Goal: Task Accomplishment & Management: Use online tool/utility

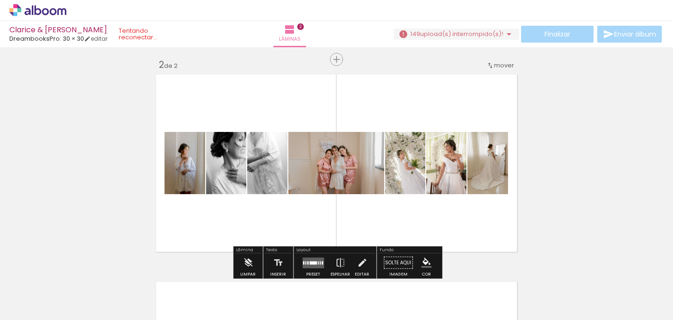
scroll to position [228, 0]
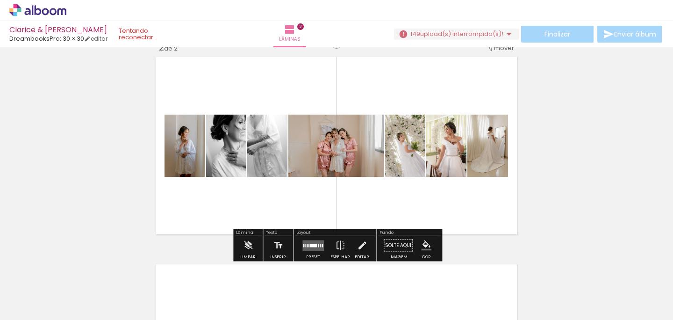
click at [309, 239] on div at bounding box center [313, 245] width 25 height 19
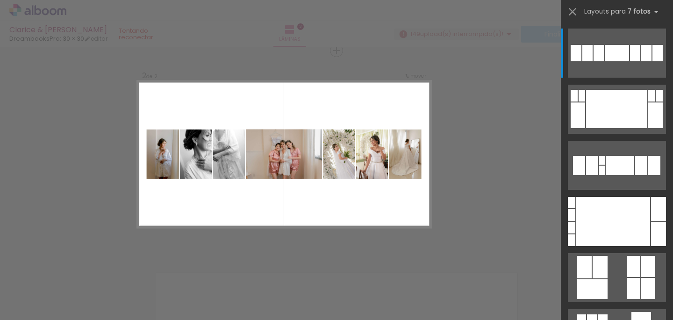
scroll to position [219, 0]
click at [497, 190] on div "Confirmar Cancelar" at bounding box center [336, 150] width 673 height 644
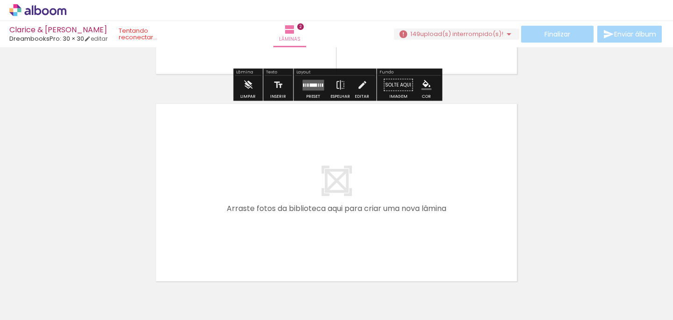
scroll to position [392, 0]
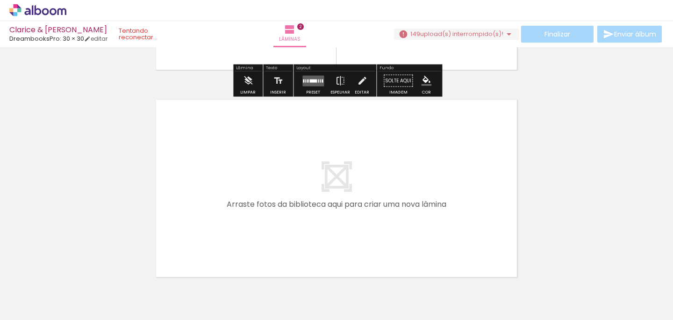
drag, startPoint x: 199, startPoint y: 294, endPoint x: 265, endPoint y: 173, distance: 137.4
click at [265, 173] on quentale-workspace at bounding box center [336, 160] width 673 height 320
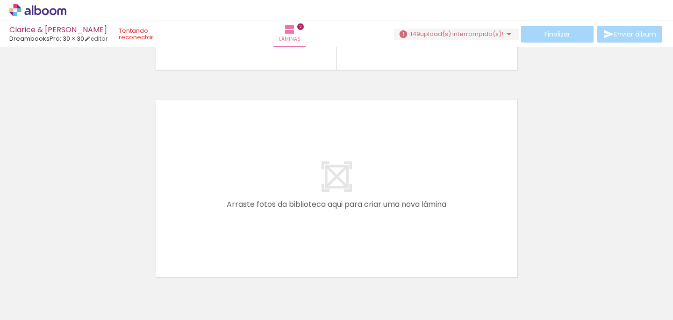
drag, startPoint x: 205, startPoint y: 291, endPoint x: 242, endPoint y: 158, distance: 138.1
click at [242, 158] on quentale-workspace at bounding box center [336, 160] width 673 height 320
drag, startPoint x: 151, startPoint y: 285, endPoint x: 280, endPoint y: 124, distance: 206.5
click at [280, 124] on quentale-workspace at bounding box center [336, 160] width 673 height 320
click at [77, 278] on iron-horizontal-list at bounding box center [67, 290] width 19 height 58
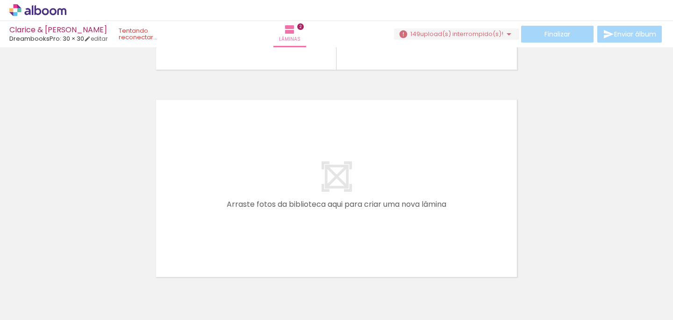
click at [77, 278] on iron-horizontal-list at bounding box center [67, 290] width 19 height 58
click at [116, 289] on quentale-thumb at bounding box center [95, 288] width 52 height 54
click at [120, 288] on quentale-thumb at bounding box center [95, 288] width 52 height 54
click at [77, 282] on iron-horizontal-list at bounding box center [67, 290] width 19 height 58
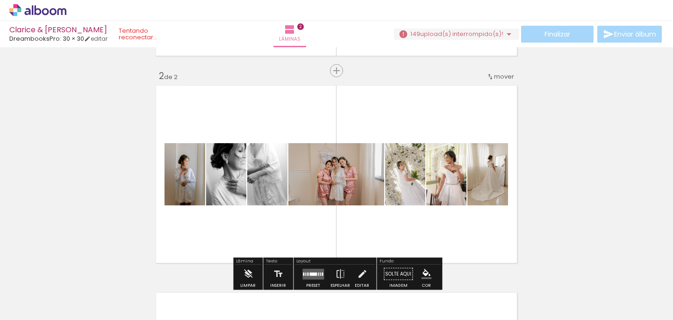
scroll to position [200, 0]
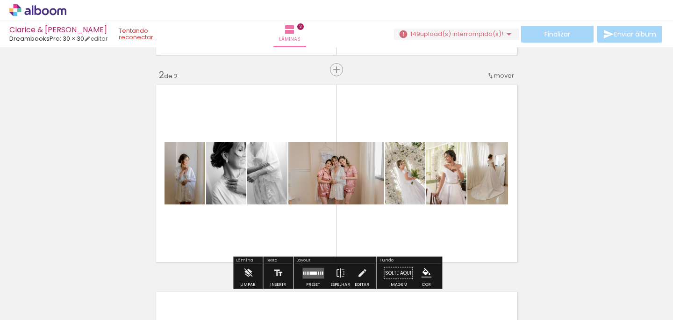
click at [299, 124] on quentale-layouter at bounding box center [336, 173] width 367 height 184
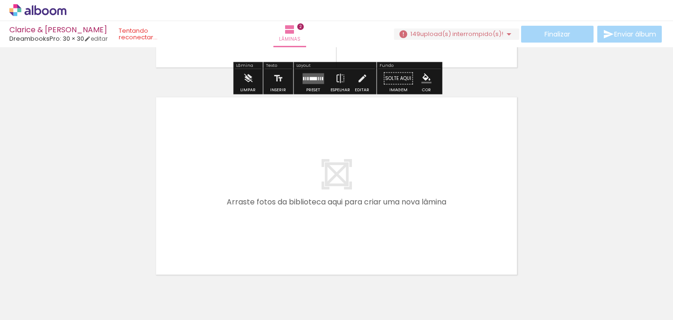
scroll to position [439, 0]
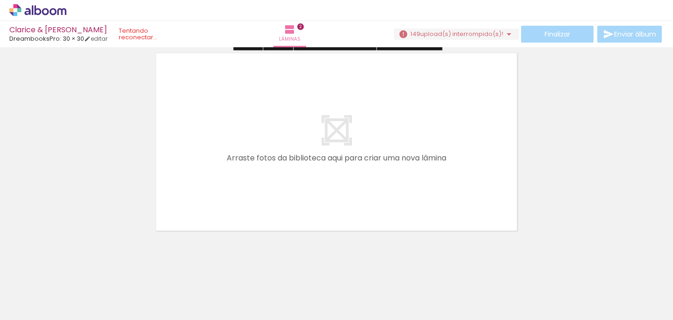
drag, startPoint x: 352, startPoint y: 283, endPoint x: 340, endPoint y: 120, distance: 163.5
click at [340, 120] on quentale-workspace at bounding box center [336, 160] width 673 height 320
click at [41, 293] on input "Todas as fotos" at bounding box center [26, 292] width 36 height 8
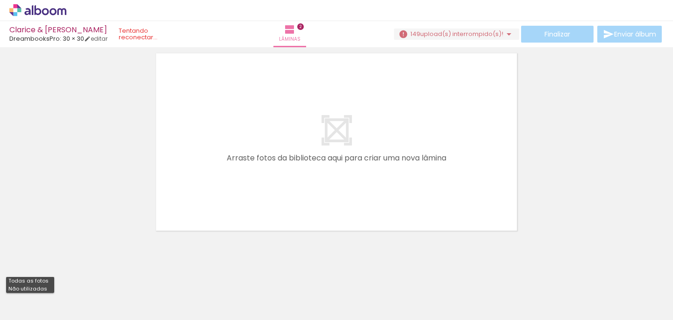
click at [77, 291] on iron-horizontal-list at bounding box center [67, 290] width 19 height 58
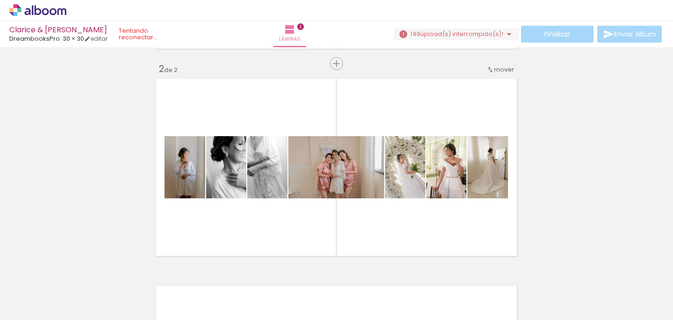
scroll to position [0, 7312]
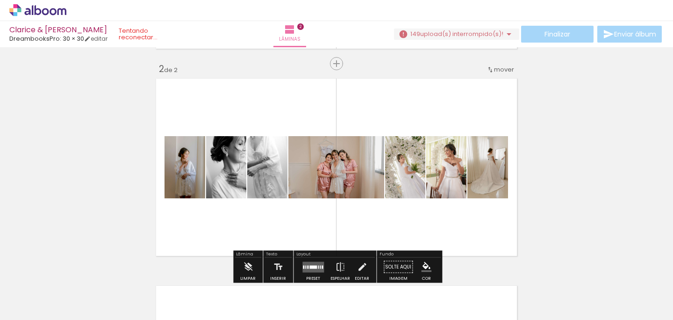
click at [377, 244] on quentale-layouter at bounding box center [336, 167] width 367 height 184
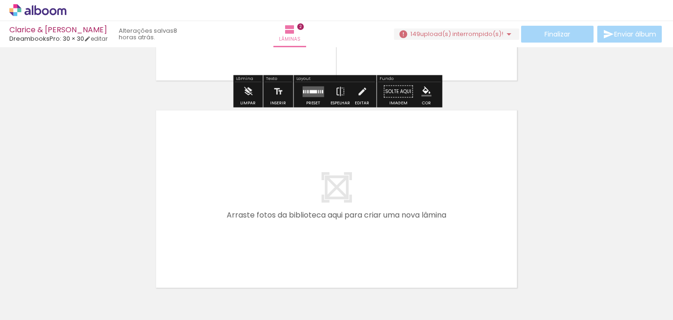
scroll to position [444, 0]
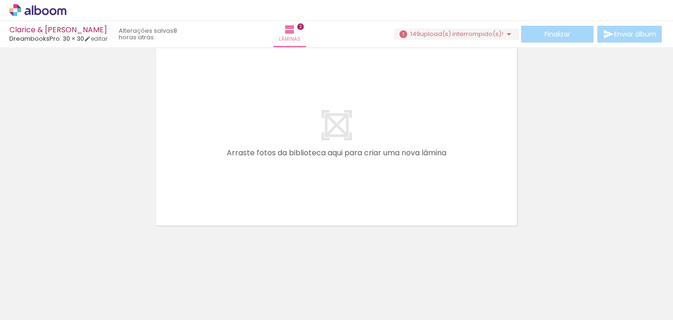
drag, startPoint x: 426, startPoint y: 287, endPoint x: 413, endPoint y: 193, distance: 95.3
click at [413, 193] on quentale-workspace at bounding box center [336, 160] width 673 height 320
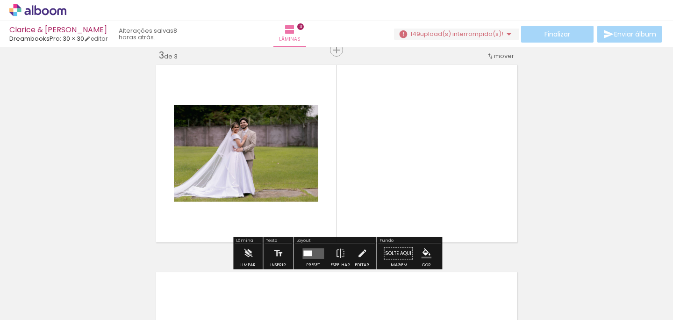
scroll to position [426, 0]
